Goal: Information Seeking & Learning: Learn about a topic

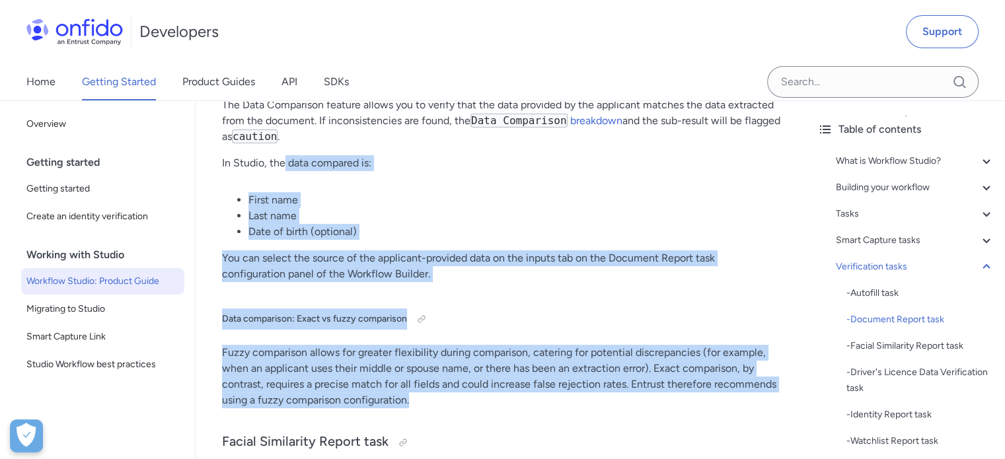
scroll to position [10310, 0]
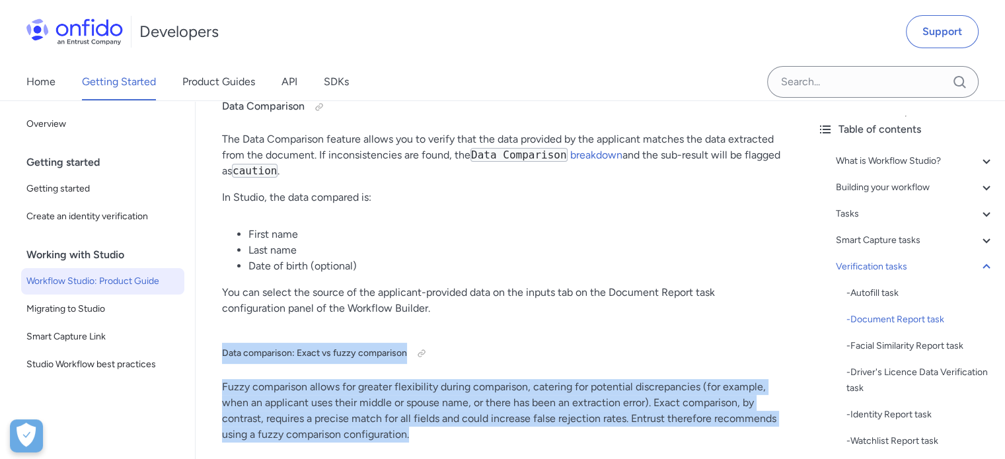
drag, startPoint x: 415, startPoint y: 232, endPoint x: 220, endPoint y: 351, distance: 229.2
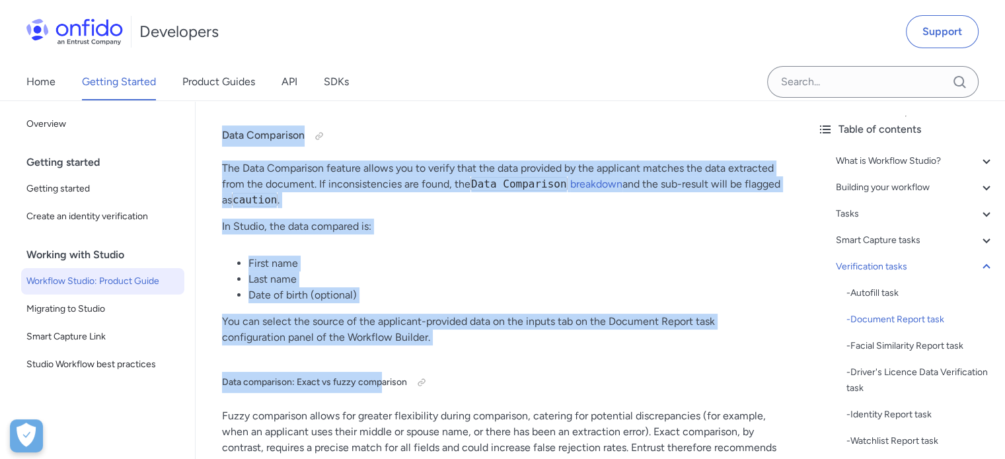
scroll to position [10376, 0]
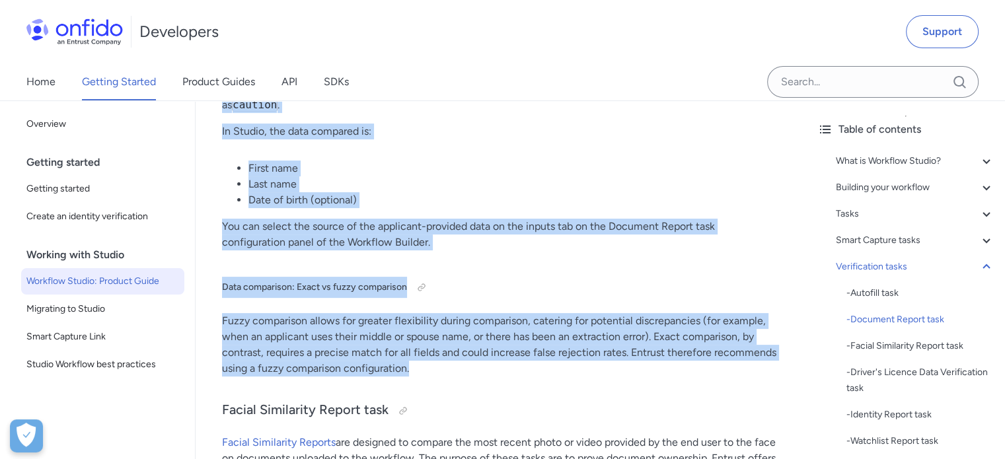
drag, startPoint x: 224, startPoint y: 166, endPoint x: 417, endPoint y: 365, distance: 277.0
copy div "Data Comparison The Data Comparison feature allows you to verify that the data …"
click at [507, 246] on p "You can select the source of the applicant-provided data on the inputs tab on t…" at bounding box center [501, 235] width 558 height 32
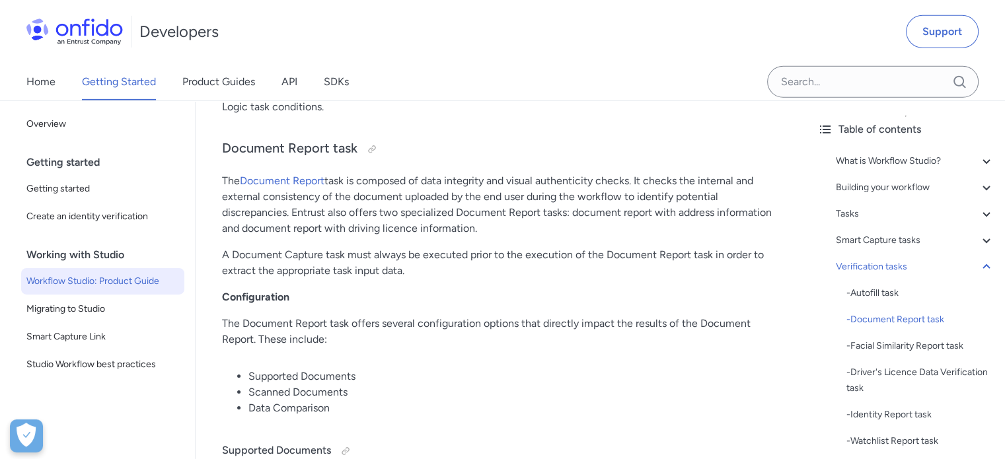
scroll to position [9319, 0]
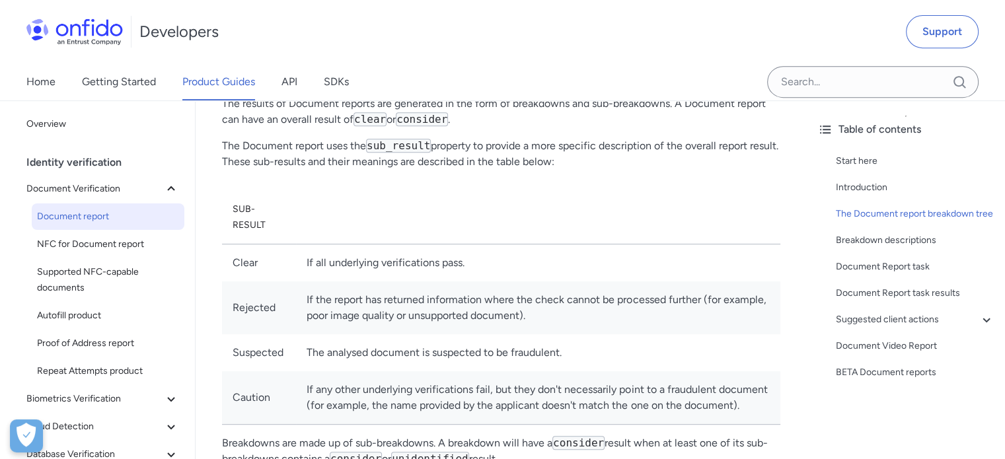
scroll to position [859, 0]
